Goal: Information Seeking & Learning: Learn about a topic

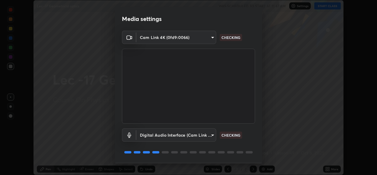
scroll to position [19, 0]
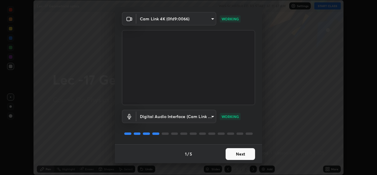
click at [231, 155] on button "Next" at bounding box center [240, 154] width 29 height 12
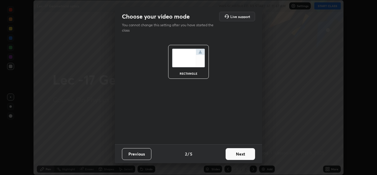
scroll to position [0, 0]
click at [231, 155] on button "Next" at bounding box center [240, 154] width 29 height 12
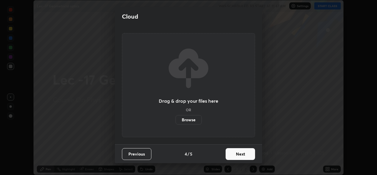
click at [233, 154] on button "Next" at bounding box center [240, 154] width 29 height 12
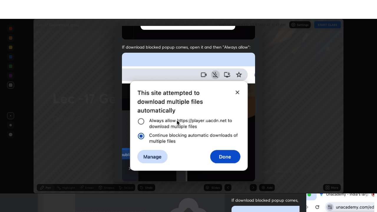
scroll to position [139, 0]
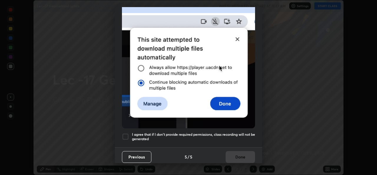
click at [127, 133] on div at bounding box center [125, 136] width 7 height 7
click at [233, 154] on button "Done" at bounding box center [240, 157] width 29 height 12
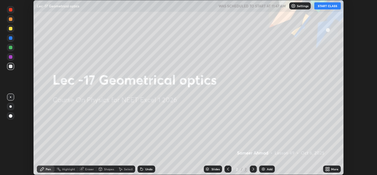
click at [325, 8] on button "START CLASS" at bounding box center [328, 5] width 27 height 7
click at [333, 167] on div "More" at bounding box center [334, 168] width 7 height 3
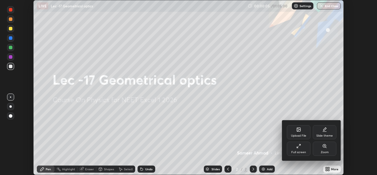
click at [302, 151] on div "Full screen" at bounding box center [299, 152] width 15 height 3
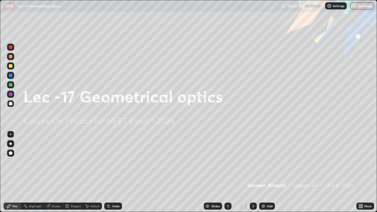
scroll to position [212, 377]
click at [270, 175] on div "Add" at bounding box center [270, 206] width 6 height 3
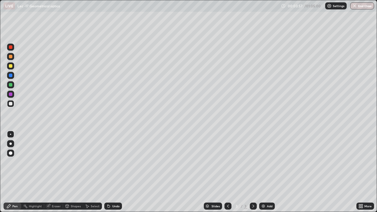
click at [116, 175] on div "Undo" at bounding box center [115, 206] width 7 height 3
click at [115, 175] on div "Undo" at bounding box center [115, 206] width 7 height 3
click at [114, 175] on div "Undo" at bounding box center [113, 206] width 18 height 7
click at [113, 175] on div "Undo" at bounding box center [113, 206] width 18 height 7
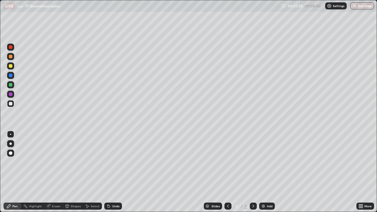
click at [113, 175] on div "Undo" at bounding box center [113, 206] width 18 height 7
click at [115, 175] on div "Undo" at bounding box center [113, 206] width 18 height 7
click at [114, 175] on div "Undo" at bounding box center [113, 206] width 18 height 7
click at [113, 175] on div "Undo" at bounding box center [115, 206] width 7 height 3
click at [113, 175] on div "Undo" at bounding box center [113, 206] width 18 height 7
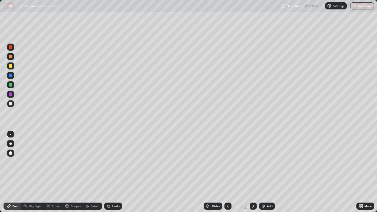
click at [113, 175] on div "Undo" at bounding box center [115, 206] width 7 height 3
click at [270, 175] on div "Add" at bounding box center [270, 206] width 6 height 3
click at [116, 175] on div "Undo" at bounding box center [115, 206] width 7 height 3
click at [114, 175] on div "Undo" at bounding box center [113, 206] width 18 height 7
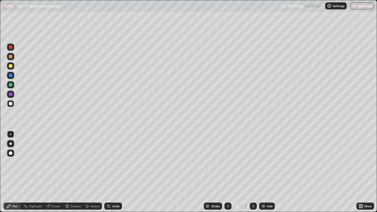
click at [228, 175] on icon at bounding box center [228, 206] width 5 height 5
click at [253, 175] on icon at bounding box center [254, 206] width 2 height 3
click at [111, 175] on div "Undo" at bounding box center [113, 206] width 18 height 7
click at [267, 175] on div "Add" at bounding box center [270, 206] width 6 height 3
click at [93, 175] on div "Select" at bounding box center [95, 206] width 9 height 3
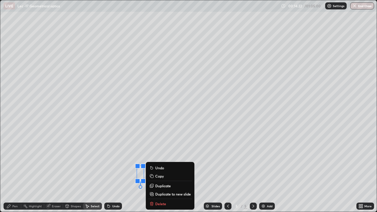
click at [124, 175] on div "0 ° Undo Copy Duplicate Duplicate to new slide Delete" at bounding box center [188, 106] width 377 height 212
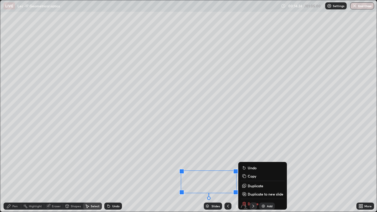
click at [8, 175] on icon at bounding box center [8, 206] width 5 height 5
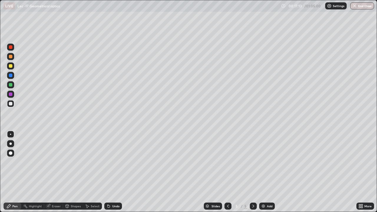
click at [54, 175] on div "Eraser" at bounding box center [56, 206] width 9 height 3
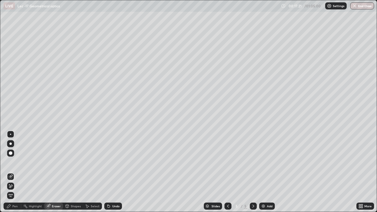
click at [9, 175] on icon at bounding box center [9, 207] width 4 height 4
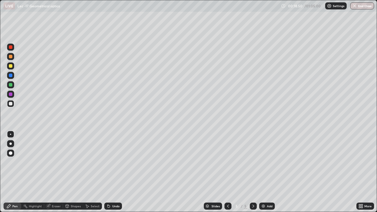
click at [113, 175] on div "Undo" at bounding box center [115, 206] width 7 height 3
click at [112, 175] on div "Undo" at bounding box center [115, 206] width 7 height 3
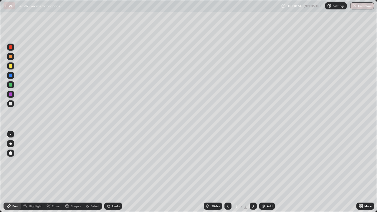
click at [112, 175] on div "Undo" at bounding box center [115, 206] width 7 height 3
click at [111, 175] on div "Undo" at bounding box center [113, 206] width 18 height 7
click at [112, 175] on div "Undo" at bounding box center [115, 206] width 7 height 3
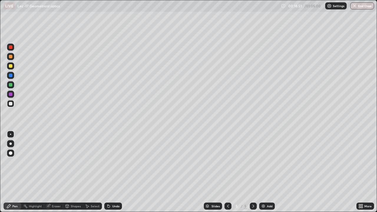
click at [112, 175] on div "Undo" at bounding box center [115, 206] width 7 height 3
click at [111, 175] on div "Undo" at bounding box center [113, 206] width 18 height 7
click at [112, 175] on div "Undo" at bounding box center [115, 206] width 7 height 3
click at [111, 175] on div "Undo" at bounding box center [113, 206] width 18 height 7
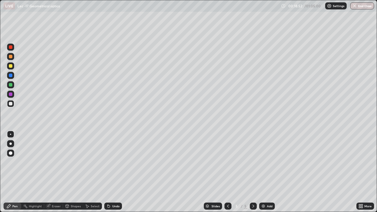
click at [111, 175] on div "Undo" at bounding box center [113, 206] width 18 height 7
click at [266, 175] on div "Add" at bounding box center [267, 206] width 16 height 7
click at [227, 175] on icon at bounding box center [228, 206] width 5 height 5
click at [254, 175] on icon at bounding box center [253, 206] width 5 height 5
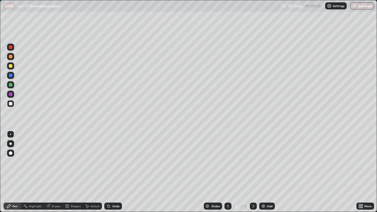
click at [55, 175] on div "Eraser" at bounding box center [56, 206] width 9 height 3
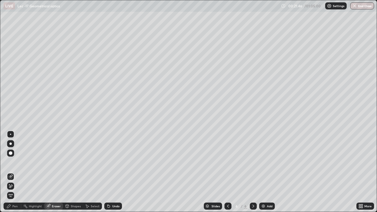
click at [10, 175] on icon at bounding box center [9, 207] width 4 height 4
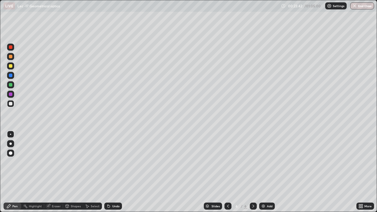
click at [267, 175] on div "Add" at bounding box center [270, 206] width 6 height 3
click at [113, 175] on div "Undo" at bounding box center [115, 206] width 7 height 3
click at [109, 175] on icon at bounding box center [109, 206] width 2 height 2
click at [109, 175] on div "Undo" at bounding box center [113, 206] width 18 height 7
click at [113, 175] on div "Undo" at bounding box center [115, 206] width 7 height 3
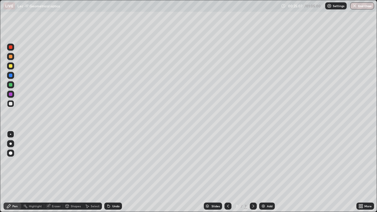
click at [113, 175] on div "Undo" at bounding box center [115, 206] width 7 height 3
click at [112, 175] on div "Undo" at bounding box center [115, 206] width 7 height 3
click at [108, 175] on icon at bounding box center [109, 206] width 2 height 2
click at [111, 175] on div "Undo" at bounding box center [113, 206] width 18 height 7
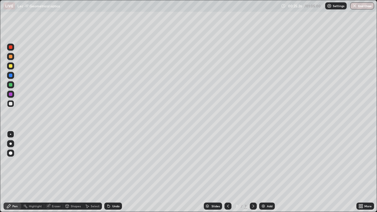
click at [111, 175] on div "Undo" at bounding box center [113, 206] width 18 height 7
click at [113, 175] on div "Undo" at bounding box center [115, 206] width 7 height 3
click at [109, 175] on icon at bounding box center [108, 206] width 5 height 5
click at [110, 175] on icon at bounding box center [108, 206] width 5 height 5
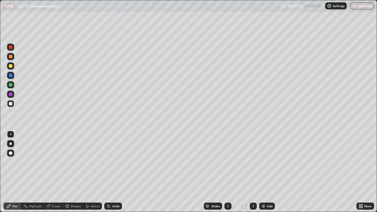
click at [110, 175] on div "Undo" at bounding box center [113, 206] width 18 height 7
click at [266, 175] on div "Add" at bounding box center [267, 206] width 16 height 7
click at [112, 175] on div "Undo" at bounding box center [115, 206] width 7 height 3
click at [269, 175] on div "Add" at bounding box center [267, 206] width 16 height 7
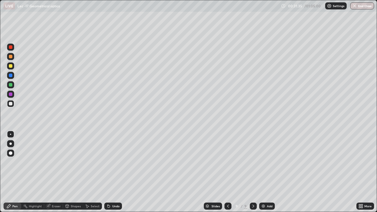
click at [110, 175] on icon at bounding box center [108, 206] width 5 height 5
click at [227, 175] on icon at bounding box center [228, 206] width 5 height 5
click at [85, 175] on div "Select" at bounding box center [92, 206] width 19 height 7
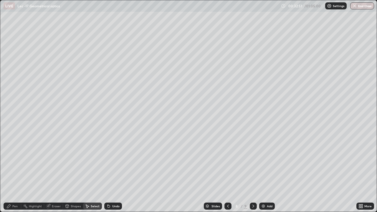
click at [113, 175] on div "Undo" at bounding box center [115, 206] width 7 height 3
click at [115, 175] on div "Undo" at bounding box center [115, 206] width 7 height 3
click at [113, 175] on div "Undo" at bounding box center [113, 206] width 18 height 7
click at [114, 175] on div "Undo" at bounding box center [115, 206] width 7 height 3
click at [114, 175] on div "Undo" at bounding box center [113, 206] width 18 height 7
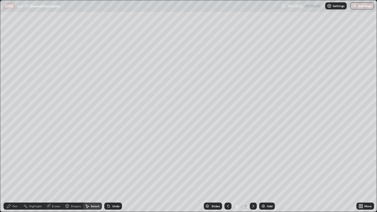
click at [114, 175] on div "Undo" at bounding box center [113, 206] width 18 height 7
click at [113, 175] on div "Undo" at bounding box center [115, 206] width 7 height 3
click at [254, 175] on icon at bounding box center [253, 206] width 5 height 5
click at [73, 117] on div "0 ° Undo Copy Duplicate Duplicate to new slide Delete" at bounding box center [188, 106] width 377 height 212
click at [88, 113] on div "0 ° Undo Copy Duplicate Duplicate to new slide Delete" at bounding box center [188, 106] width 377 height 212
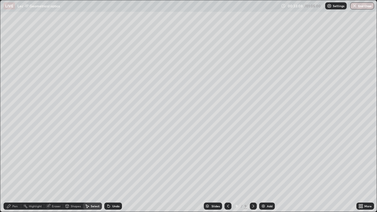
click at [76, 129] on div "0 ° Undo Copy Duplicate Duplicate to new slide Delete" at bounding box center [188, 106] width 377 height 212
click at [12, 175] on div "Pen" at bounding box center [14, 206] width 5 height 3
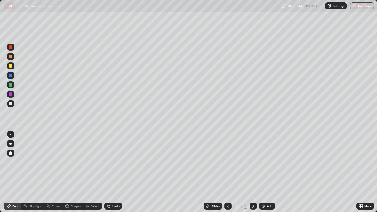
click at [90, 175] on div "Select" at bounding box center [92, 206] width 19 height 7
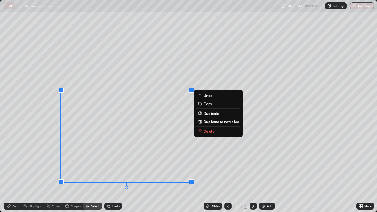
click at [212, 132] on p "Delete" at bounding box center [209, 131] width 11 height 5
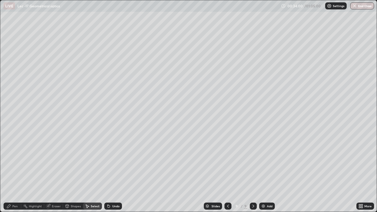
click at [14, 175] on div "Pen" at bounding box center [14, 206] width 5 height 3
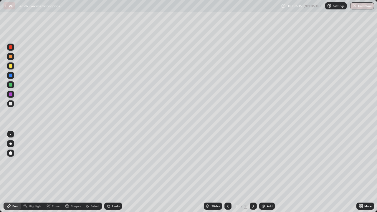
click at [112, 175] on div "Undo" at bounding box center [115, 206] width 7 height 3
click at [264, 175] on img at bounding box center [263, 206] width 5 height 5
click at [114, 175] on div "Undo" at bounding box center [113, 206] width 18 height 7
click at [112, 175] on div "Undo" at bounding box center [113, 206] width 18 height 7
click at [112, 175] on div "Undo" at bounding box center [115, 206] width 7 height 3
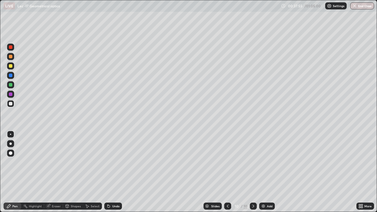
click at [112, 175] on div "Undo" at bounding box center [115, 206] width 7 height 3
click at [113, 175] on div "Undo" at bounding box center [115, 206] width 7 height 3
click at [114, 175] on div "Undo" at bounding box center [115, 206] width 7 height 3
click at [113, 175] on div "Undo" at bounding box center [115, 206] width 7 height 3
click at [112, 175] on div "Undo" at bounding box center [115, 206] width 7 height 3
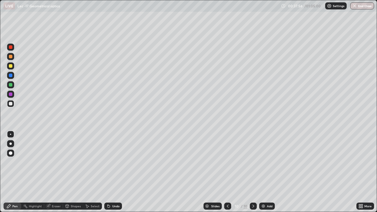
click at [113, 175] on div "Undo" at bounding box center [115, 206] width 7 height 3
click at [112, 175] on div "Undo" at bounding box center [115, 206] width 7 height 3
click at [266, 175] on div "Add" at bounding box center [267, 206] width 16 height 7
click at [108, 175] on icon at bounding box center [109, 206] width 2 height 2
click at [111, 175] on div "Undo" at bounding box center [113, 206] width 18 height 7
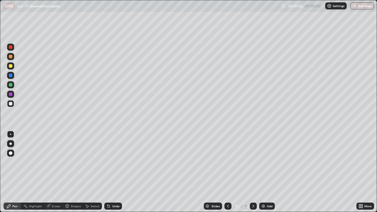
click at [112, 175] on div "Undo" at bounding box center [115, 206] width 7 height 3
click at [113, 175] on div "Undo" at bounding box center [115, 206] width 7 height 3
click at [112, 175] on div "Undo" at bounding box center [115, 206] width 7 height 3
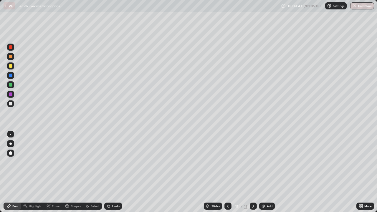
click at [113, 175] on div "Undo" at bounding box center [115, 206] width 7 height 3
click at [111, 175] on div "Undo" at bounding box center [113, 206] width 18 height 7
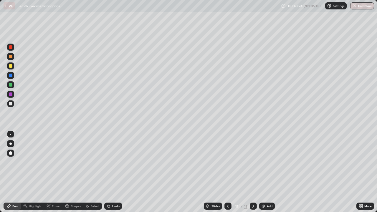
click at [111, 175] on div "Undo" at bounding box center [113, 206] width 18 height 7
click at [113, 175] on div "Undo" at bounding box center [115, 206] width 7 height 3
click at [112, 175] on div "Undo" at bounding box center [113, 206] width 18 height 7
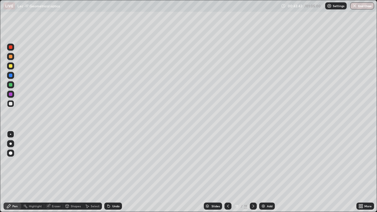
click at [113, 175] on div "Undo" at bounding box center [113, 206] width 18 height 7
click at [269, 175] on div "Add" at bounding box center [270, 206] width 6 height 3
click at [116, 175] on div "Undo" at bounding box center [113, 206] width 18 height 7
click at [115, 175] on div "Undo" at bounding box center [113, 206] width 18 height 7
click at [114, 175] on div "Undo" at bounding box center [113, 206] width 18 height 7
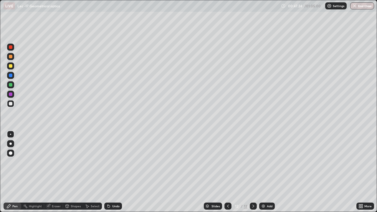
click at [115, 175] on div "Undo" at bounding box center [113, 206] width 18 height 7
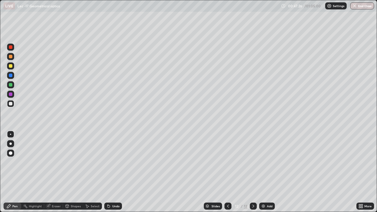
click at [114, 175] on div "Undo" at bounding box center [113, 206] width 18 height 7
click at [113, 175] on div "Undo" at bounding box center [113, 206] width 18 height 7
click at [114, 175] on div "Undo" at bounding box center [113, 206] width 18 height 7
click at [115, 175] on div "Undo" at bounding box center [115, 206] width 7 height 3
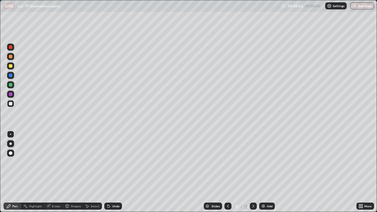
click at [112, 175] on div "Undo" at bounding box center [113, 206] width 18 height 7
click at [112, 175] on div "Undo" at bounding box center [115, 206] width 7 height 3
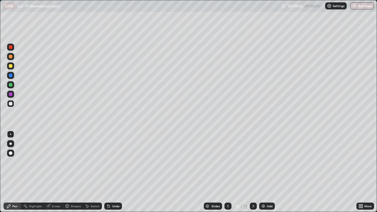
click at [111, 175] on div "Undo" at bounding box center [113, 206] width 18 height 7
click at [118, 175] on div "Undo" at bounding box center [115, 206] width 7 height 3
click at [116, 175] on div "Undo" at bounding box center [115, 206] width 7 height 3
click at [117, 175] on div "Undo" at bounding box center [115, 206] width 7 height 3
click at [217, 175] on div "Slides" at bounding box center [213, 206] width 18 height 7
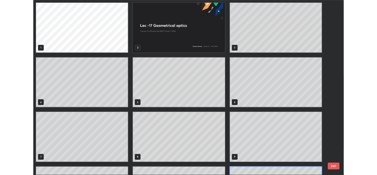
scroll to position [210, 374]
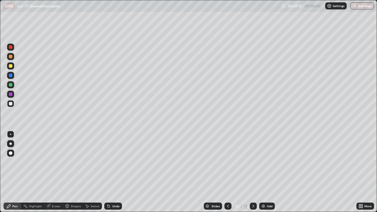
click at [226, 175] on div at bounding box center [228, 206] width 7 height 12
click at [253, 175] on icon at bounding box center [254, 206] width 2 height 3
click at [254, 175] on icon at bounding box center [253, 206] width 5 height 5
click at [253, 175] on icon at bounding box center [254, 206] width 2 height 3
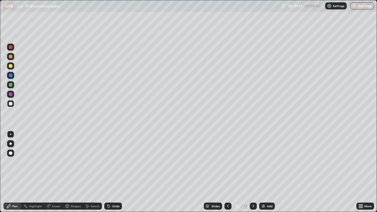
click at [226, 175] on div at bounding box center [228, 206] width 7 height 12
click at [252, 175] on icon at bounding box center [253, 206] width 5 height 5
click at [115, 175] on div "Undo" at bounding box center [115, 206] width 7 height 3
click at [268, 175] on div "Add" at bounding box center [270, 206] width 6 height 3
click at [9, 85] on div at bounding box center [11, 85] width 4 height 4
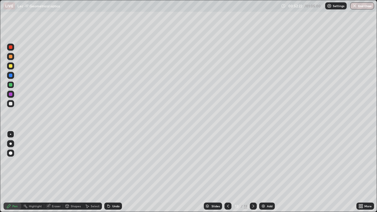
click at [114, 175] on div "Undo" at bounding box center [115, 206] width 7 height 3
click at [10, 46] on div at bounding box center [11, 47] width 4 height 4
click at [12, 105] on div at bounding box center [11, 104] width 4 height 4
click at [264, 175] on img at bounding box center [263, 206] width 5 height 5
click at [114, 175] on div "Undo" at bounding box center [113, 206] width 18 height 7
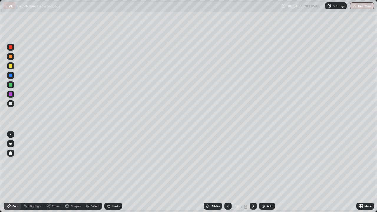
click at [114, 175] on div "Undo" at bounding box center [113, 206] width 18 height 7
click at [268, 175] on div "Add" at bounding box center [270, 206] width 6 height 3
click at [9, 85] on div at bounding box center [11, 85] width 4 height 4
click at [13, 47] on div at bounding box center [10, 47] width 7 height 7
click at [116, 175] on div "Undo" at bounding box center [115, 206] width 7 height 3
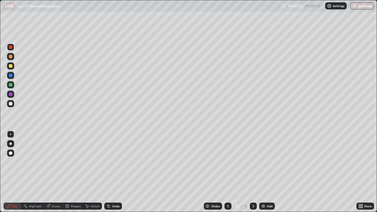
click at [116, 175] on div "Undo" at bounding box center [113, 206] width 18 height 7
click at [115, 175] on div "Undo" at bounding box center [113, 206] width 18 height 7
click at [11, 103] on div at bounding box center [11, 104] width 4 height 4
click at [112, 175] on div "Undo" at bounding box center [115, 206] width 7 height 3
click at [9, 84] on div at bounding box center [11, 85] width 4 height 4
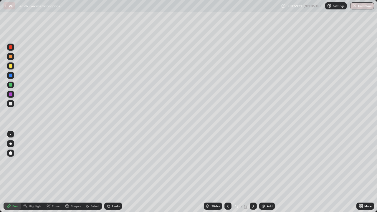
click at [267, 175] on div "Add" at bounding box center [270, 206] width 6 height 3
click at [9, 106] on div at bounding box center [10, 103] width 7 height 7
click at [10, 47] on div at bounding box center [11, 47] width 4 height 4
click at [11, 83] on div at bounding box center [11, 85] width 4 height 4
click at [268, 175] on div "Add" at bounding box center [270, 206] width 6 height 3
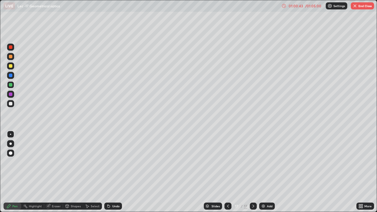
click at [10, 103] on div at bounding box center [11, 104] width 4 height 4
click at [111, 175] on div "Undo" at bounding box center [113, 206] width 18 height 7
click at [108, 175] on icon at bounding box center [109, 206] width 2 height 2
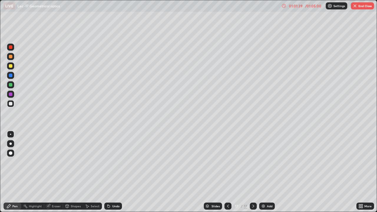
click at [227, 175] on icon at bounding box center [228, 206] width 5 height 5
click at [253, 175] on icon at bounding box center [253, 206] width 5 height 5
click at [268, 175] on div "Add" at bounding box center [270, 206] width 6 height 3
click at [118, 175] on div "Undo" at bounding box center [113, 206] width 18 height 7
click at [116, 175] on div "Undo" at bounding box center [113, 206] width 18 height 7
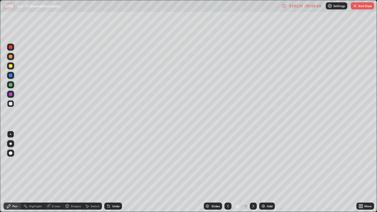
click at [116, 175] on div "Undo" at bounding box center [113, 206] width 18 height 7
click at [11, 85] on div at bounding box center [11, 85] width 4 height 4
click at [117, 175] on div "Undo" at bounding box center [115, 206] width 7 height 3
click at [11, 103] on div at bounding box center [11, 104] width 4 height 4
click at [116, 175] on div "Undo" at bounding box center [115, 206] width 7 height 3
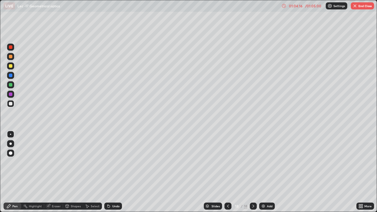
click at [115, 175] on div "Undo" at bounding box center [115, 206] width 7 height 3
click at [114, 175] on div "Undo" at bounding box center [115, 206] width 7 height 3
click at [112, 175] on div "Undo" at bounding box center [115, 206] width 7 height 3
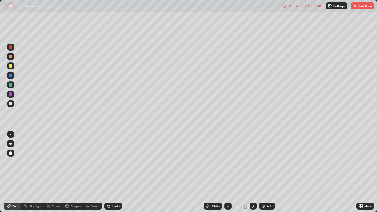
click at [112, 175] on div "Undo" at bounding box center [115, 206] width 7 height 3
click at [113, 175] on div "Undo" at bounding box center [115, 206] width 7 height 3
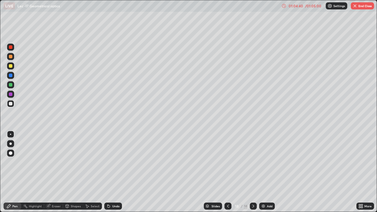
click at [114, 175] on div "Undo" at bounding box center [115, 206] width 7 height 3
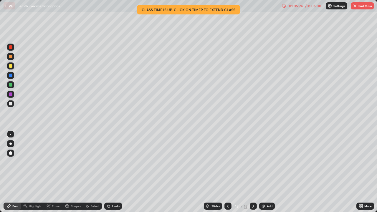
click at [114, 175] on div "Undo" at bounding box center [115, 206] width 7 height 3
click at [114, 175] on div "Undo" at bounding box center [113, 206] width 18 height 7
click at [113, 175] on div "Undo" at bounding box center [113, 206] width 18 height 7
click at [114, 175] on div "Undo" at bounding box center [113, 206] width 18 height 7
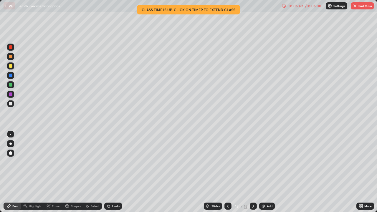
click at [111, 175] on div "Undo" at bounding box center [113, 206] width 18 height 7
click at [73, 175] on div "Shapes" at bounding box center [76, 206] width 10 height 3
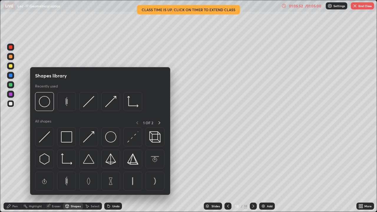
click at [56, 175] on div "Eraser" at bounding box center [56, 206] width 9 height 3
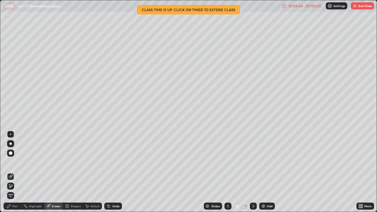
click at [12, 175] on div "Pen" at bounding box center [13, 206] width 18 height 7
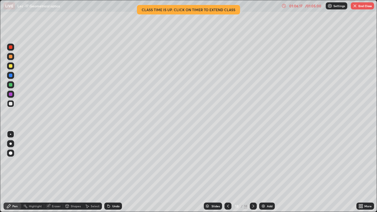
click at [52, 175] on div "Eraser" at bounding box center [53, 206] width 19 height 7
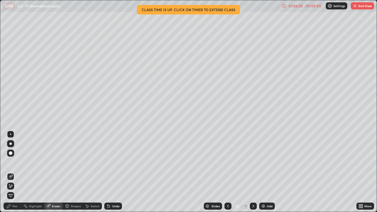
click at [8, 175] on icon at bounding box center [9, 207] width 4 height 4
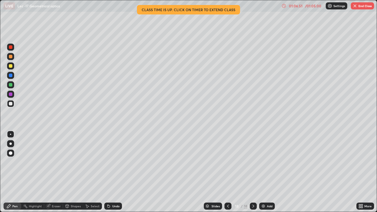
click at [113, 175] on div "Undo" at bounding box center [115, 206] width 7 height 3
click at [94, 175] on div "Select" at bounding box center [95, 206] width 9 height 3
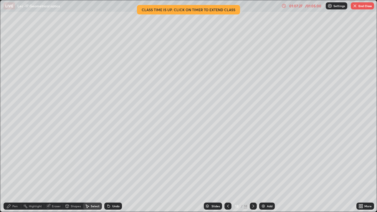
click at [165, 29] on div "0 ° Undo Copy Duplicate Duplicate to new slide Delete" at bounding box center [188, 106] width 377 height 212
click at [171, 34] on div "0 ° Undo Copy Duplicate Duplicate to new slide Delete" at bounding box center [188, 106] width 377 height 212
click at [232, 93] on div "0 ° Undo Copy Duplicate Duplicate to new slide Delete" at bounding box center [188, 106] width 377 height 212
click at [176, 36] on div "0 ° Undo Copy Duplicate Duplicate to new slide Delete" at bounding box center [188, 106] width 377 height 212
click at [0, 0] on div at bounding box center [0, 0] width 0 height 0
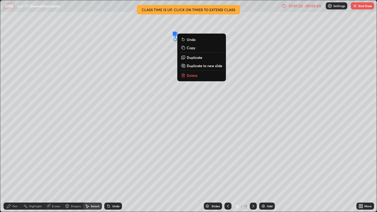
click at [8, 175] on div "Pen" at bounding box center [13, 206] width 18 height 7
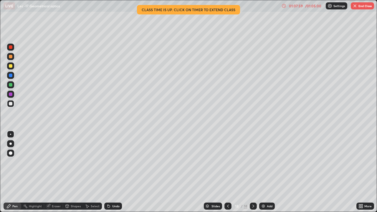
click at [356, 6] on img "button" at bounding box center [355, 6] width 5 height 5
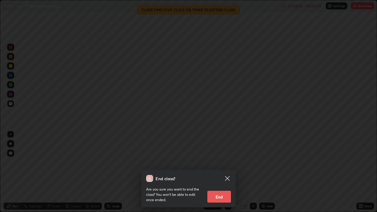
click at [220, 175] on button "End" at bounding box center [220, 197] width 24 height 12
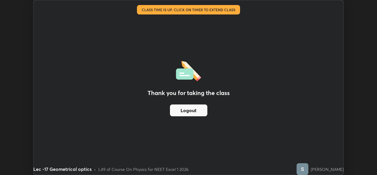
scroll to position [29303, 29100]
